Goal: Information Seeking & Learning: Understand process/instructions

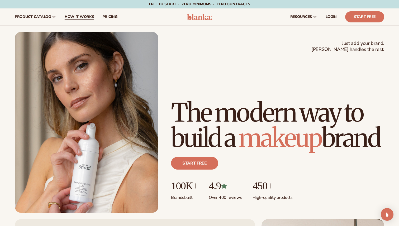
click at [70, 18] on span "How It Works" at bounding box center [80, 17] width 30 height 4
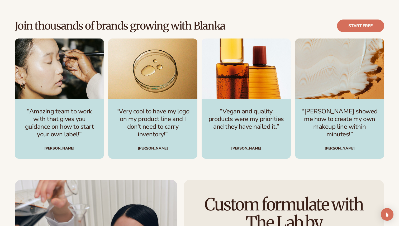
scroll to position [731, 0]
